Goal: Task Accomplishment & Management: Manage account settings

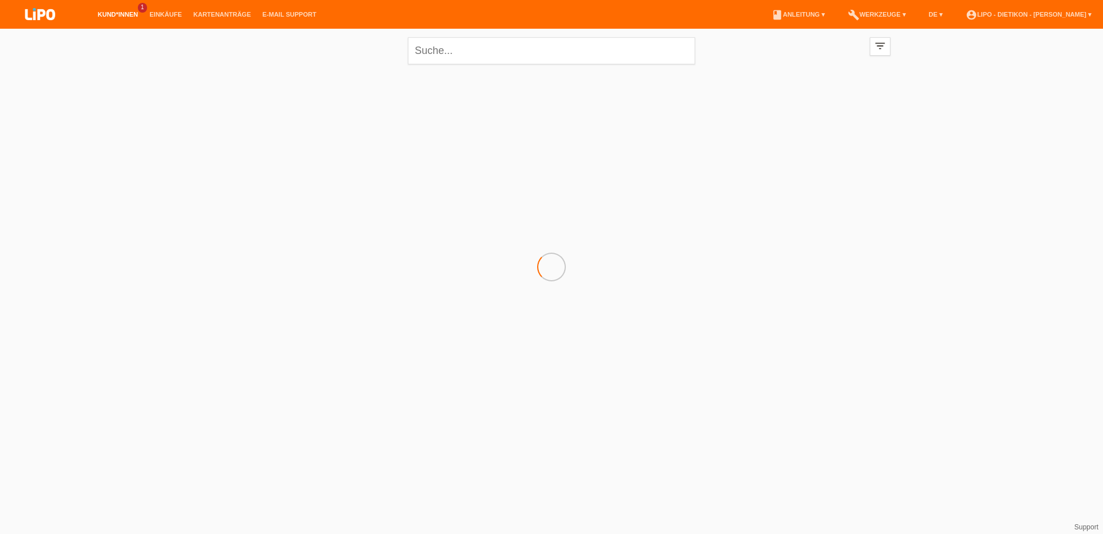
click at [118, 13] on link "Kund*innen" at bounding box center [118, 14] width 52 height 7
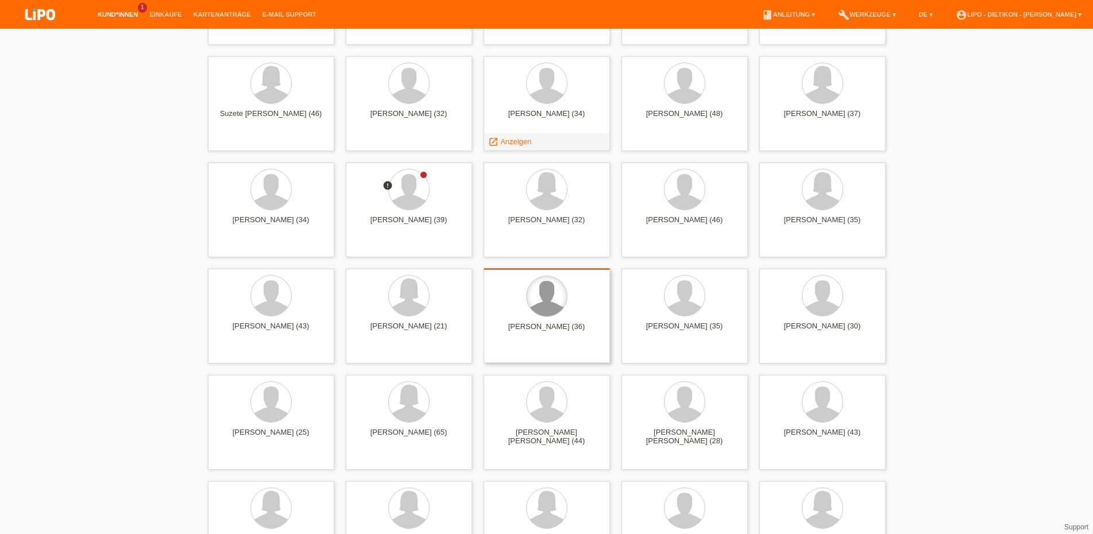
scroll to position [3223, 0]
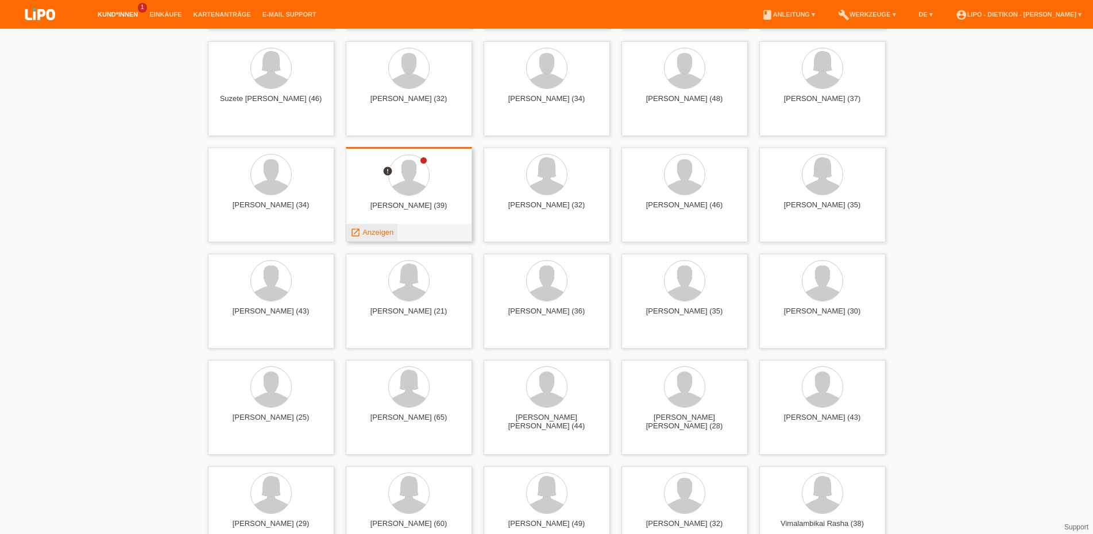
click at [371, 235] on span "Anzeigen" at bounding box center [378, 232] width 31 height 9
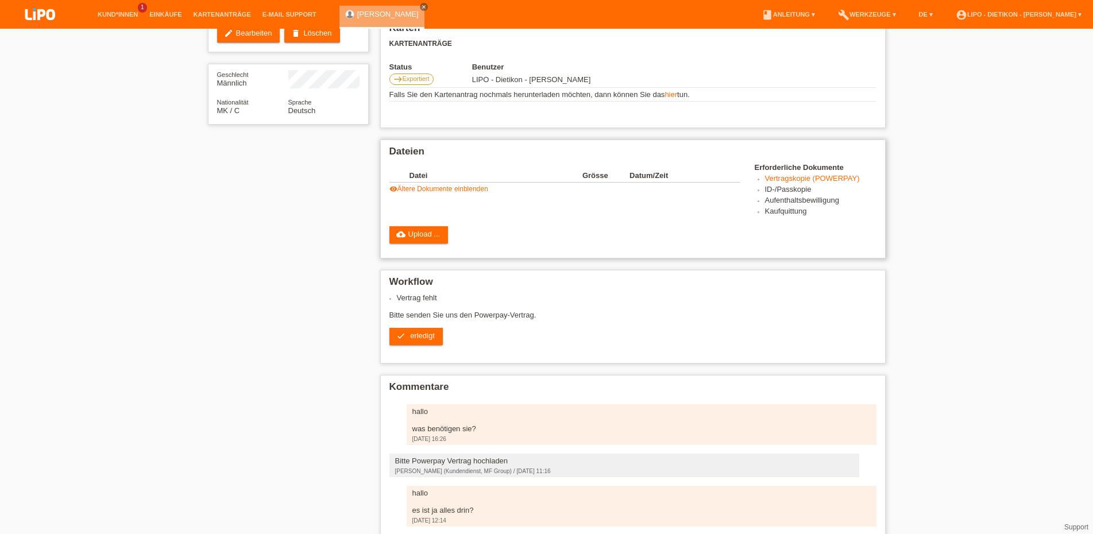
scroll to position [129, 0]
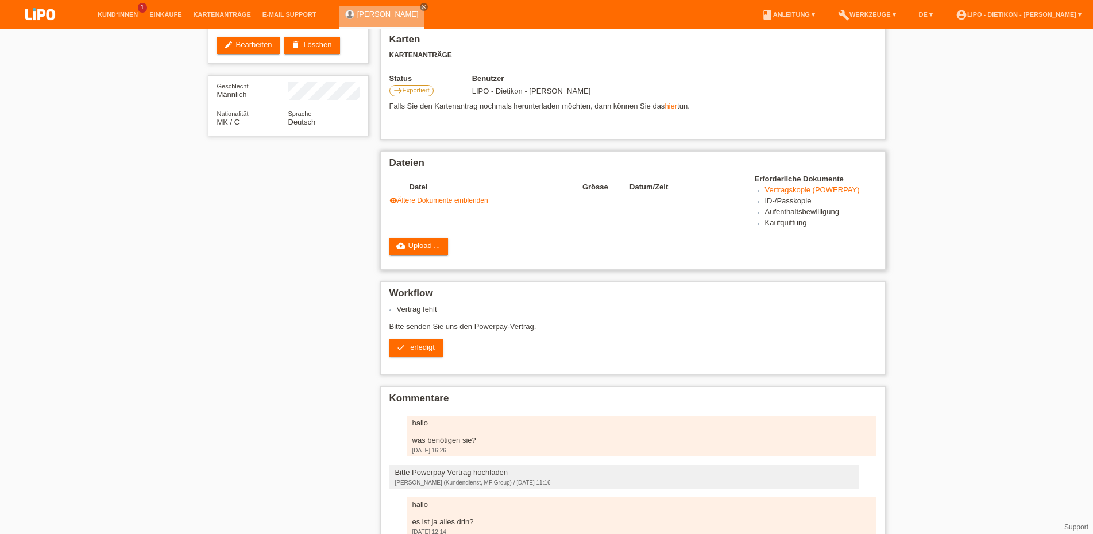
click at [469, 205] on link "visibility Ältere Dokumente einblenden" at bounding box center [439, 201] width 99 height 8
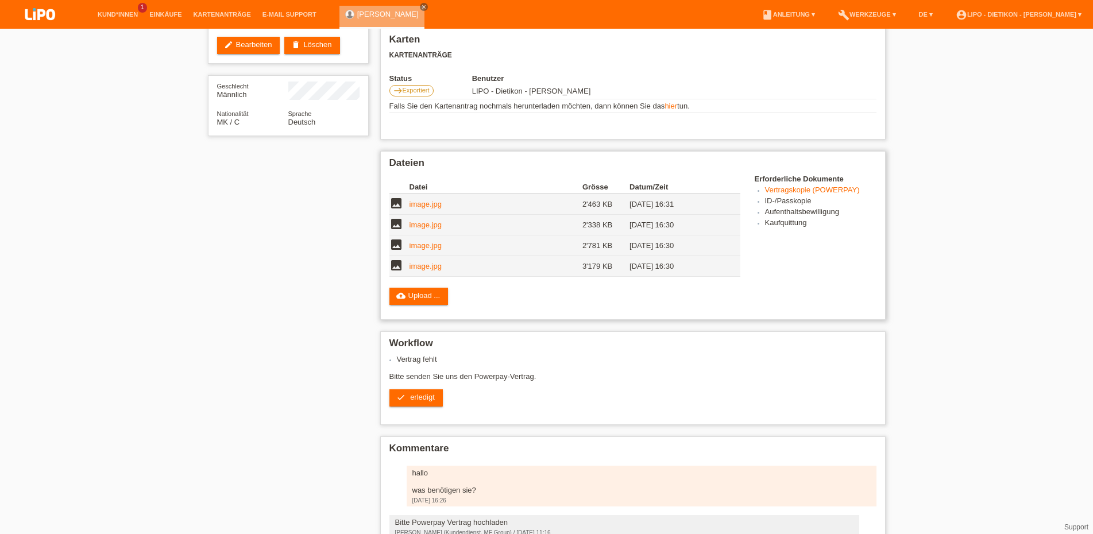
click at [421, 271] on link "image.jpg" at bounding box center [426, 266] width 32 height 9
click at [424, 249] on link "image.jpg" at bounding box center [426, 245] width 32 height 9
click at [426, 234] on td "image.jpg" at bounding box center [496, 225] width 173 height 21
click at [426, 229] on link "image.jpg" at bounding box center [426, 225] width 32 height 9
click at [416, 402] on span "erledigt" at bounding box center [422, 397] width 25 height 9
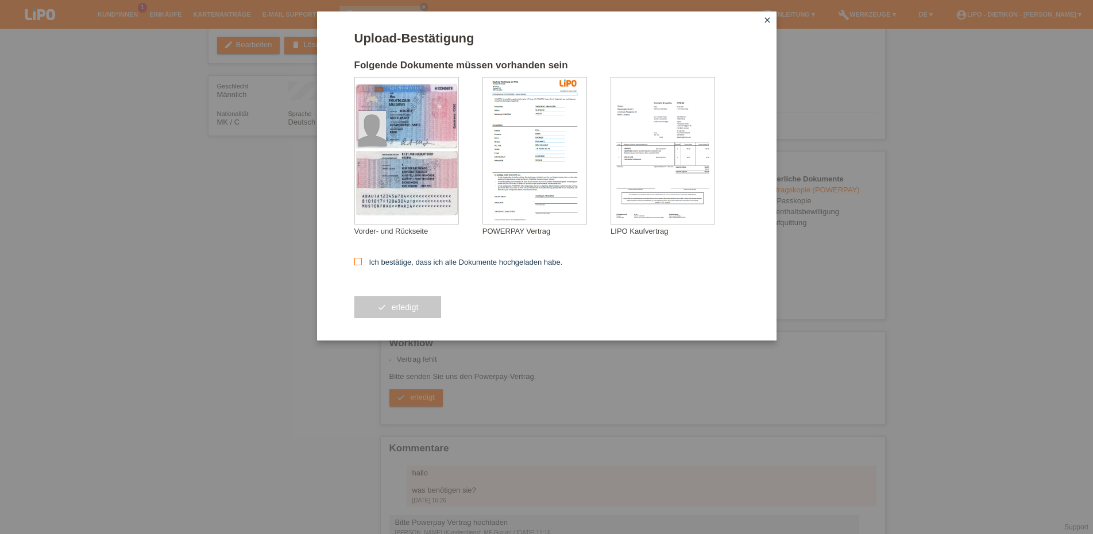
click at [357, 265] on icon at bounding box center [358, 261] width 7 height 7
click at [357, 265] on input "Ich bestätige, dass ich alle Dokumente hochgeladen habe." at bounding box center [358, 261] width 7 height 7
checkbox input "true"
click at [394, 311] on span "erledigt" at bounding box center [404, 307] width 27 height 9
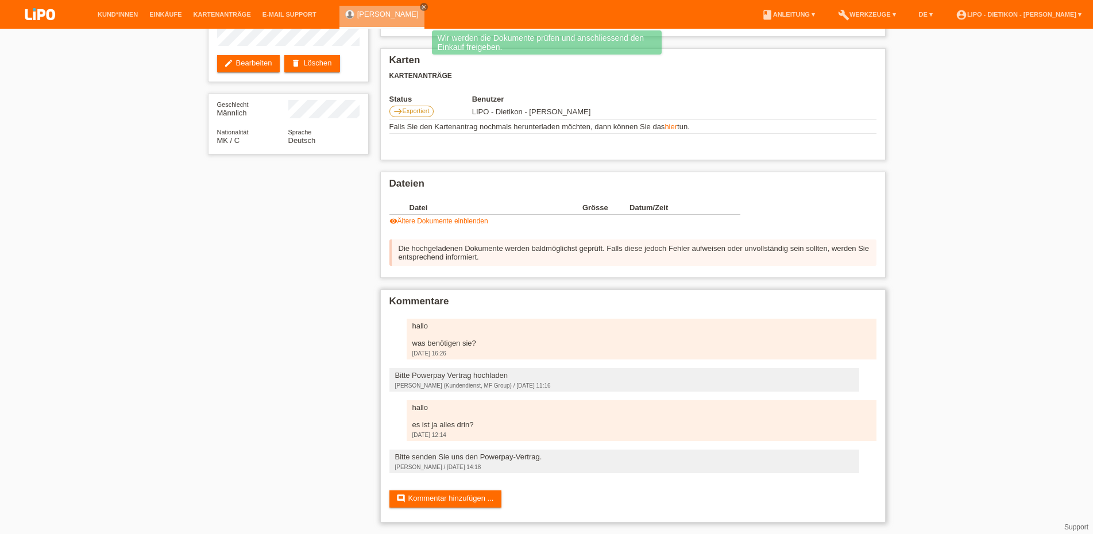
scroll to position [126, 0]
click at [439, 491] on link "comment Kommentar hinzufügen ..." at bounding box center [446, 499] width 113 height 17
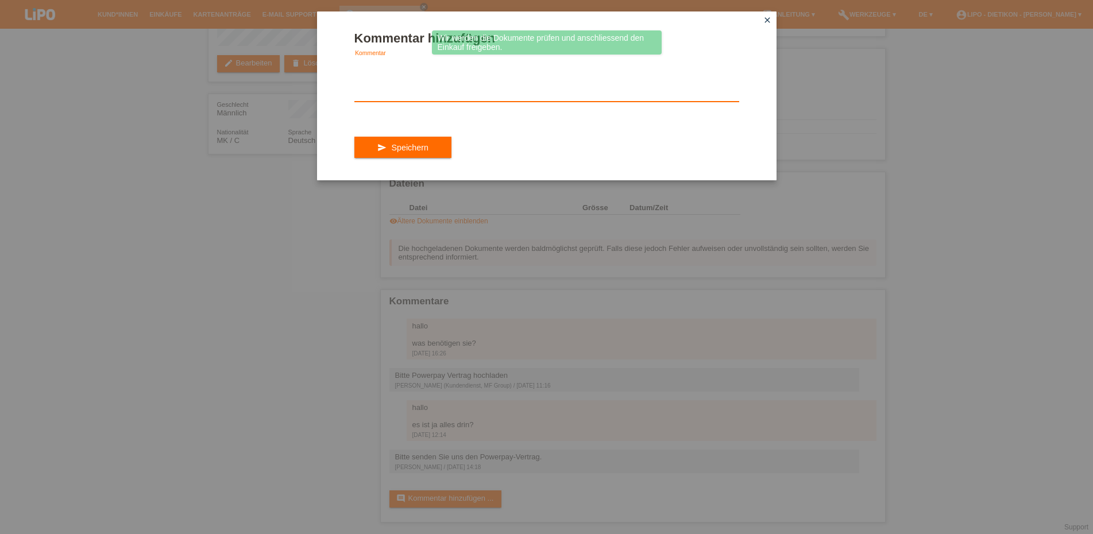
click at [377, 91] on textarea at bounding box center [547, 79] width 385 height 44
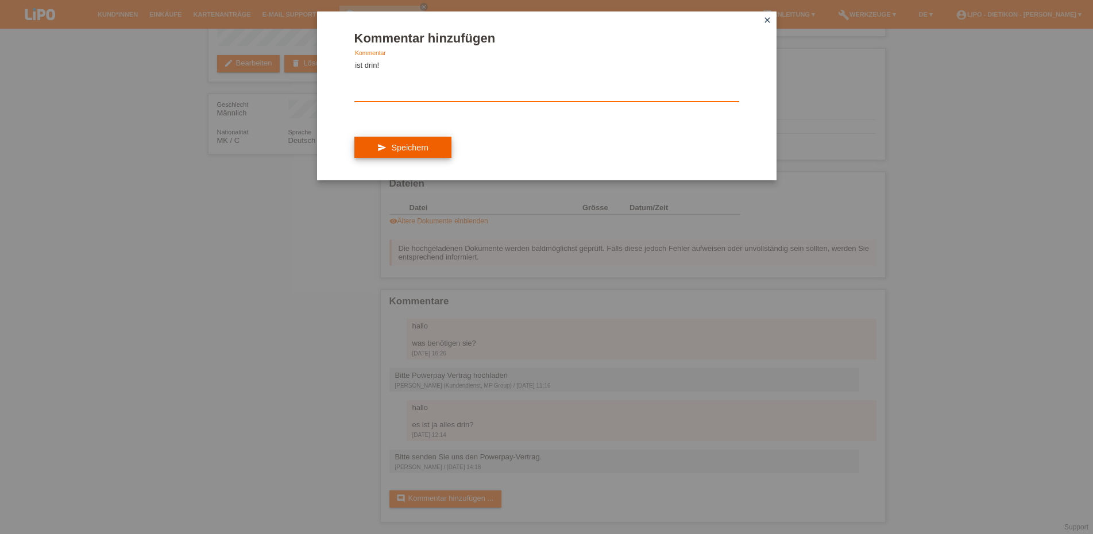
type textarea "ist drin!"
click at [409, 152] on span "Speichern" at bounding box center [409, 147] width 37 height 9
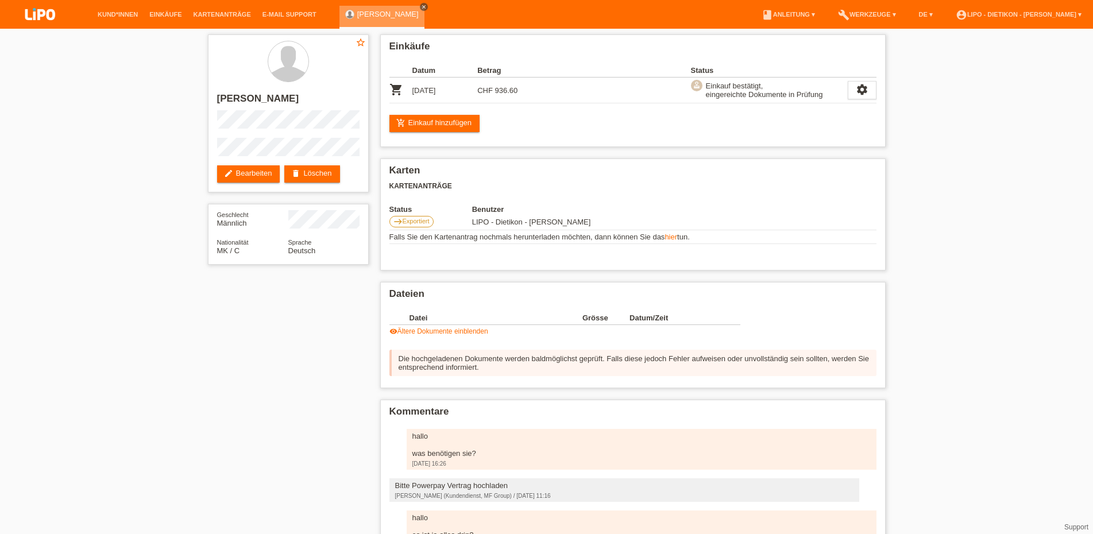
click at [421, 5] on icon "close" at bounding box center [424, 7] width 6 height 6
